Goal: Task Accomplishment & Management: Use online tool/utility

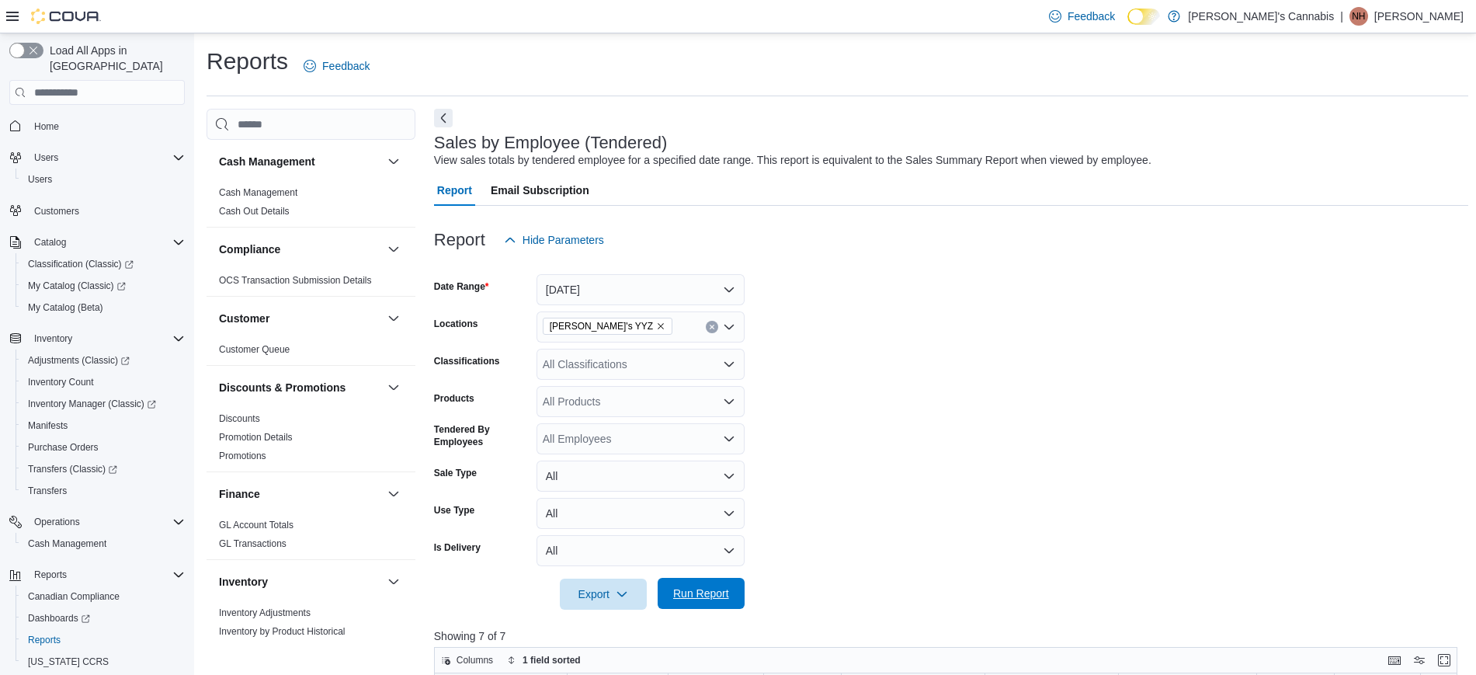
scroll to position [62, 0]
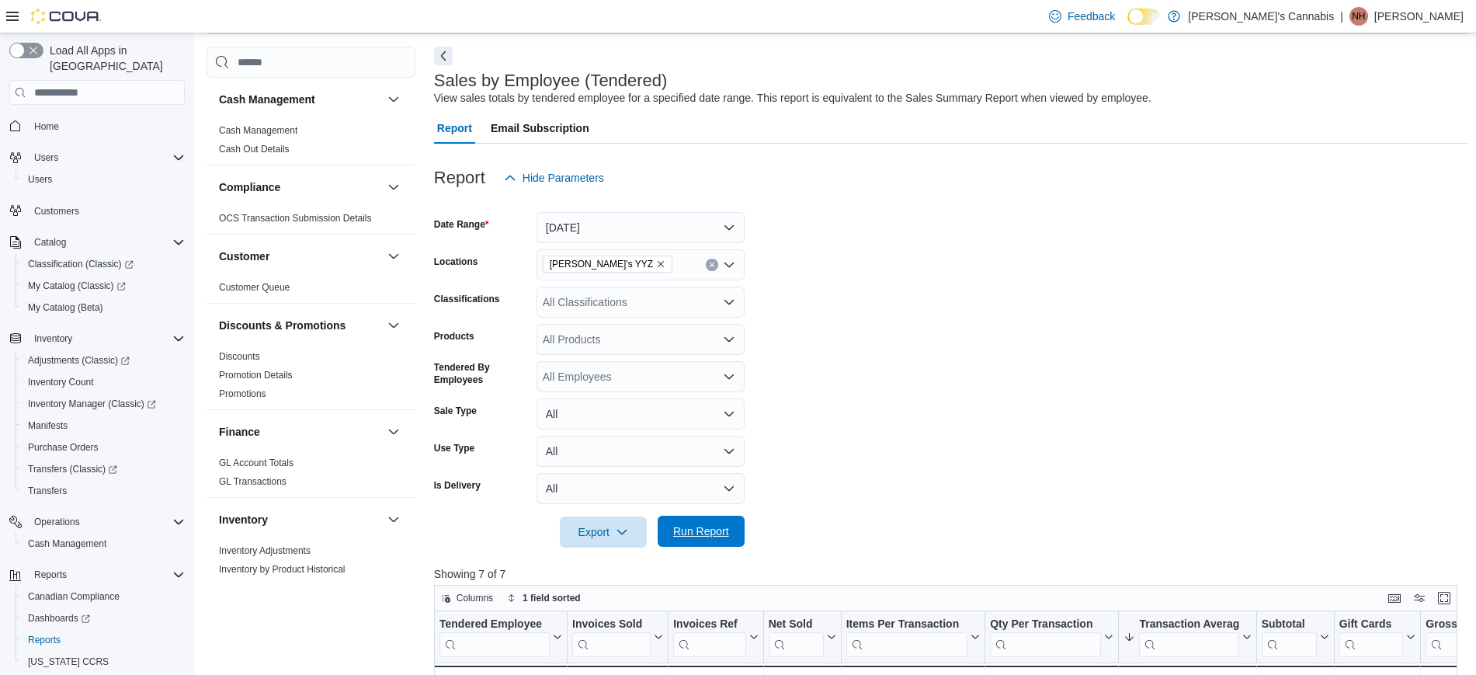
click at [704, 533] on span "Run Report" at bounding box center [701, 531] width 56 height 16
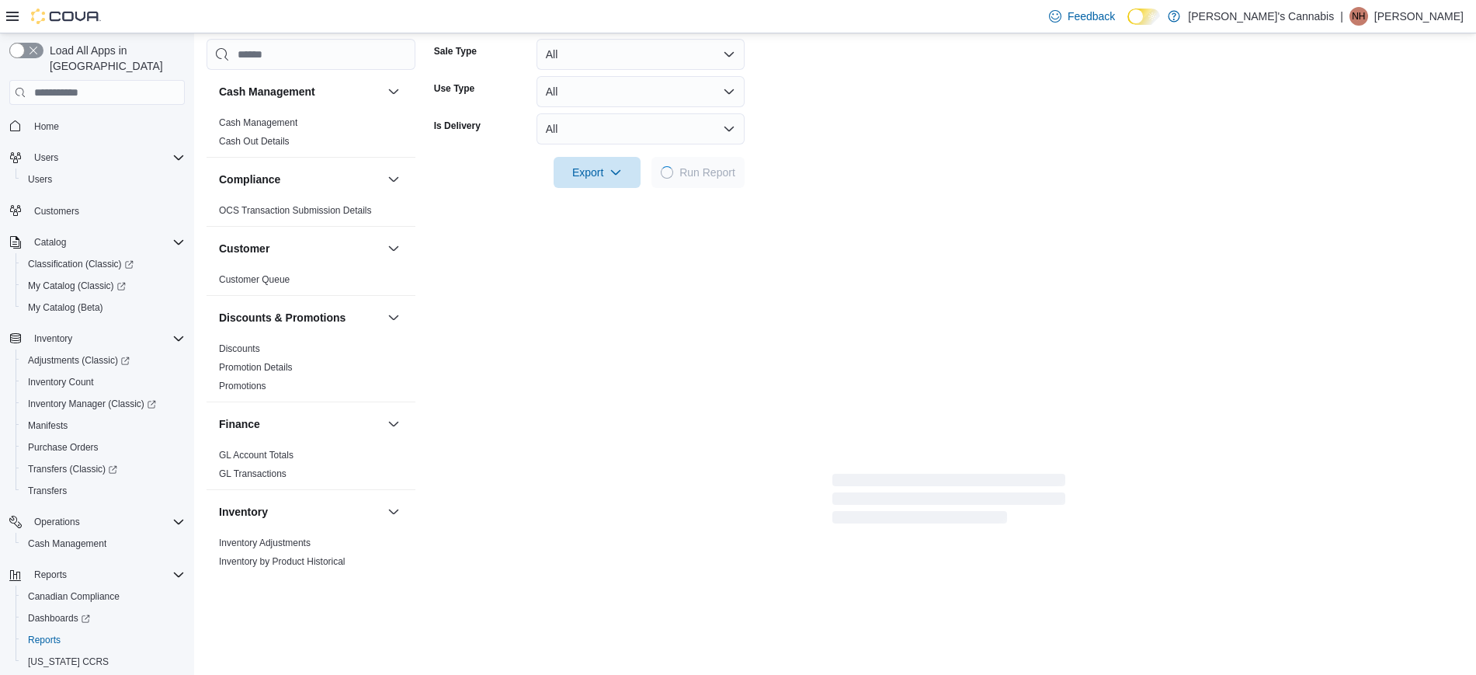
scroll to position [431, 0]
